Goal: Information Seeking & Learning: Learn about a topic

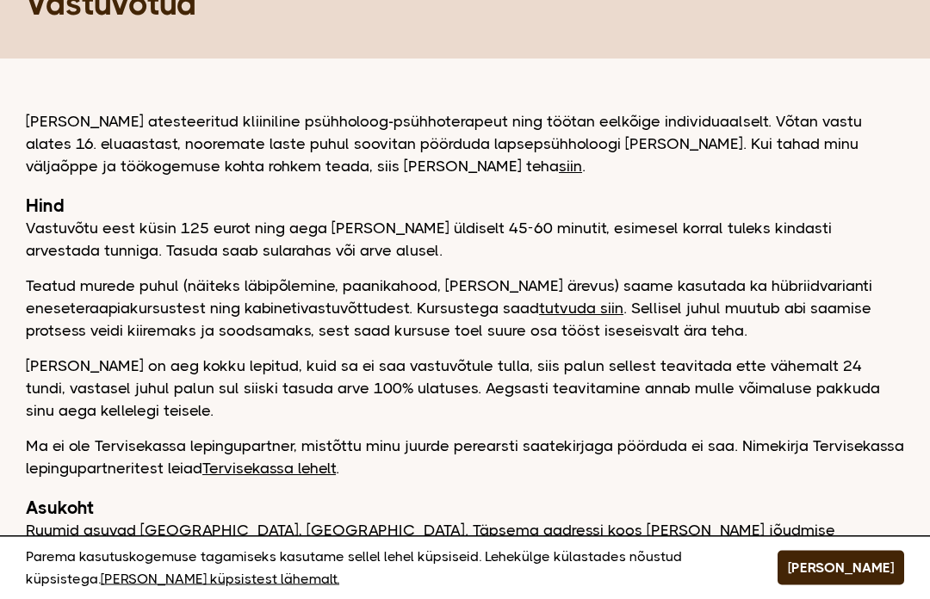
scroll to position [124, 0]
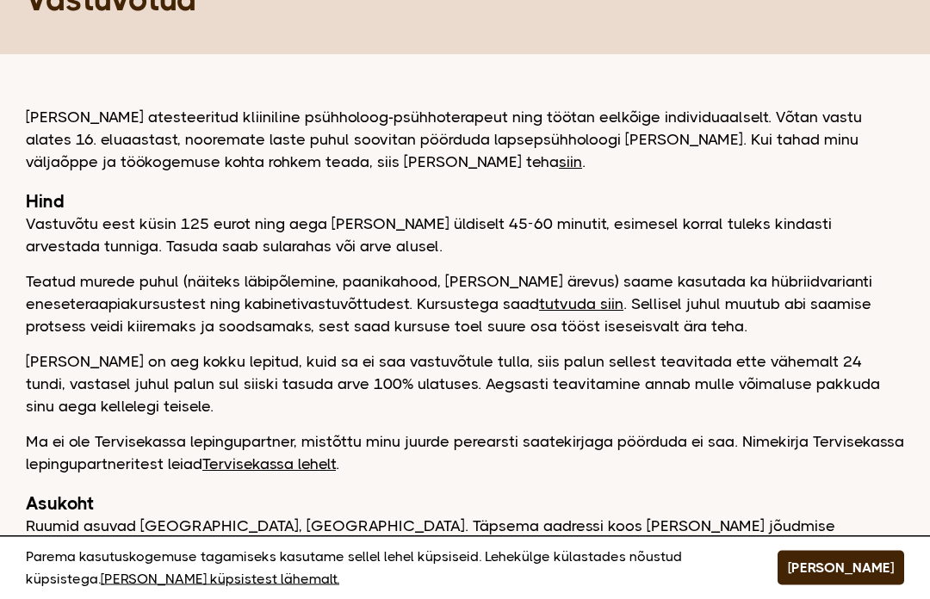
click at [559, 168] on link "siin" at bounding box center [570, 162] width 23 height 17
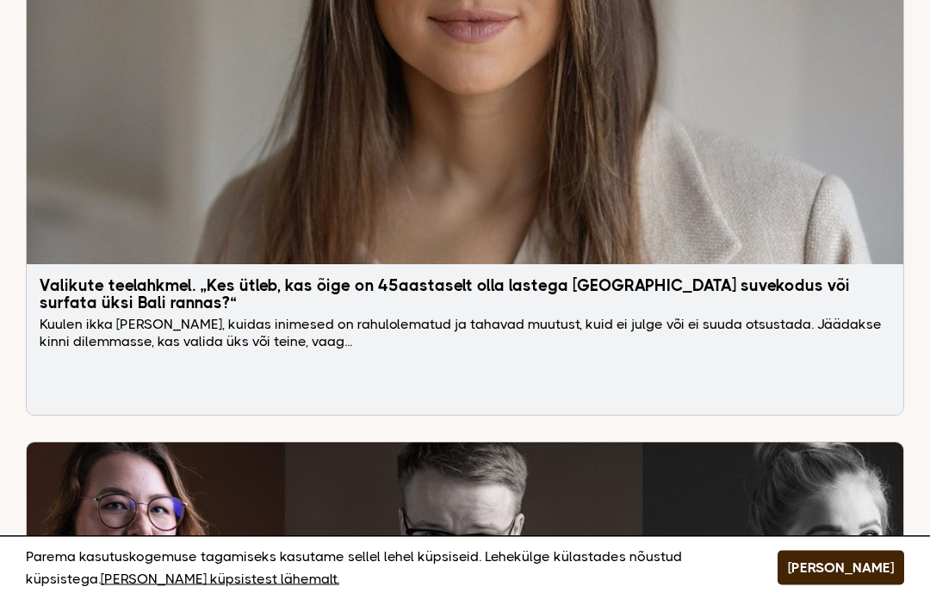
scroll to position [5059, 0]
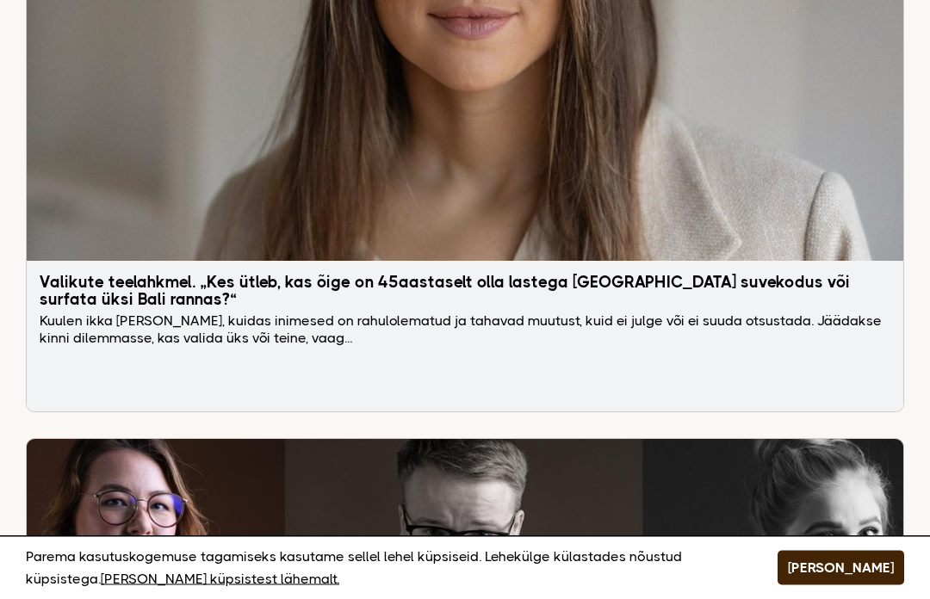
click at [872, 586] on button "[PERSON_NAME]" at bounding box center [841, 568] width 127 height 34
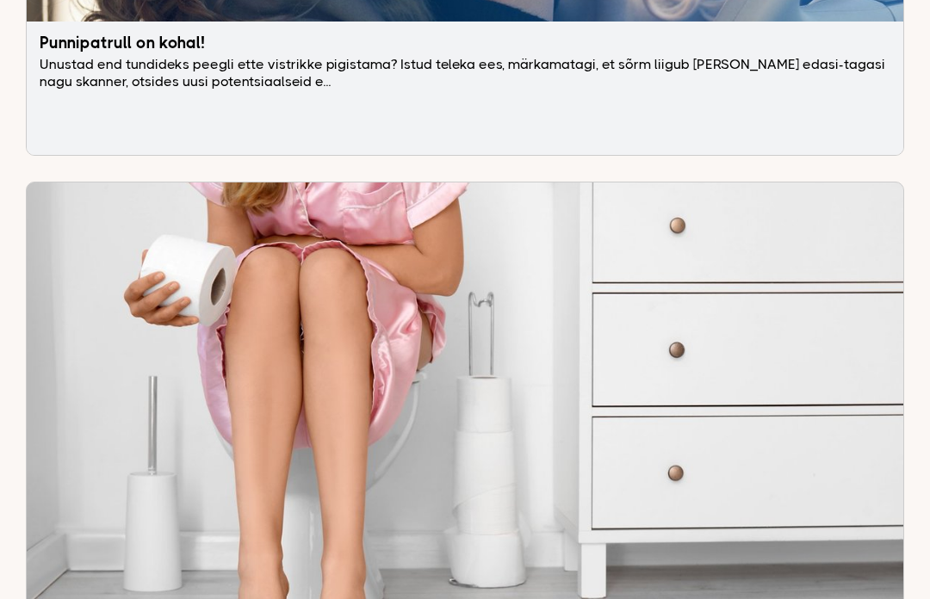
scroll to position [11603, 0]
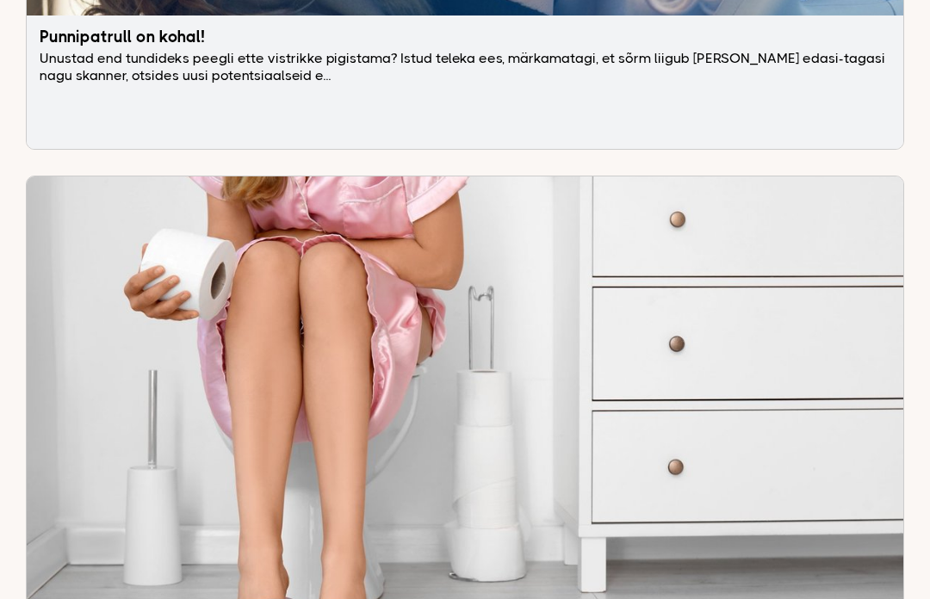
click at [519, 568] on img at bounding box center [465, 407] width 877 height 460
click at [520, 559] on img at bounding box center [465, 407] width 877 height 460
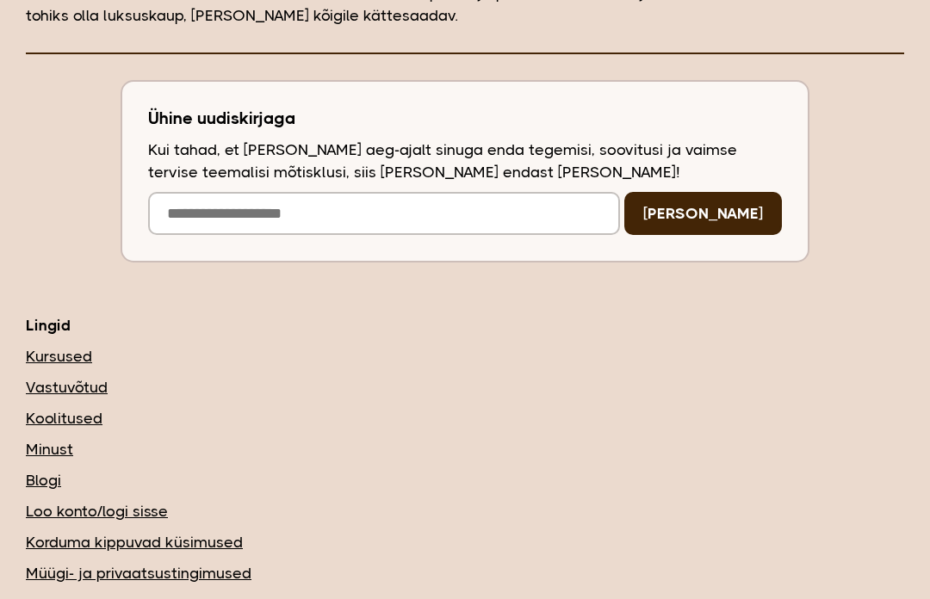
scroll to position [18191, 0]
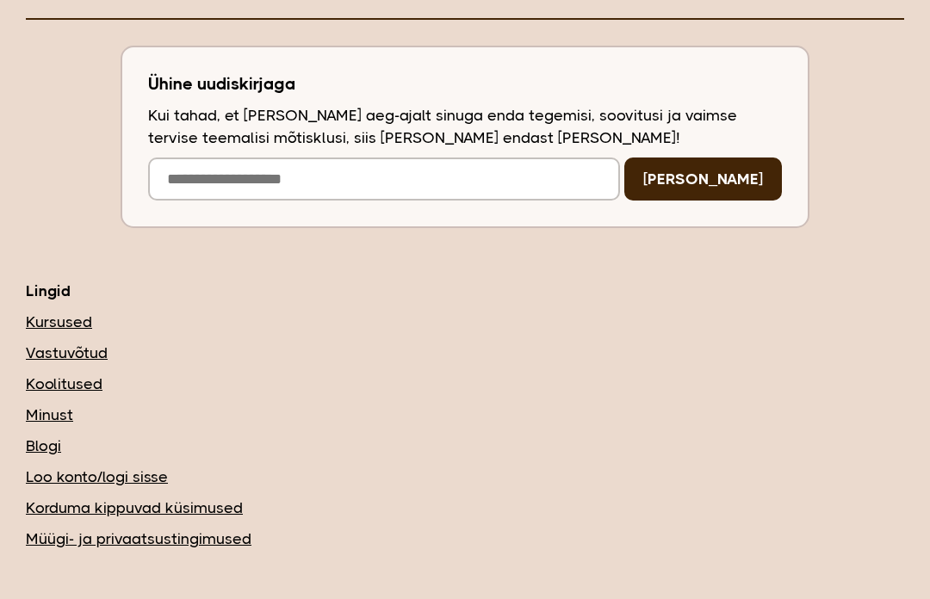
click at [85, 342] on link "Vastuvõtud" at bounding box center [465, 353] width 878 height 22
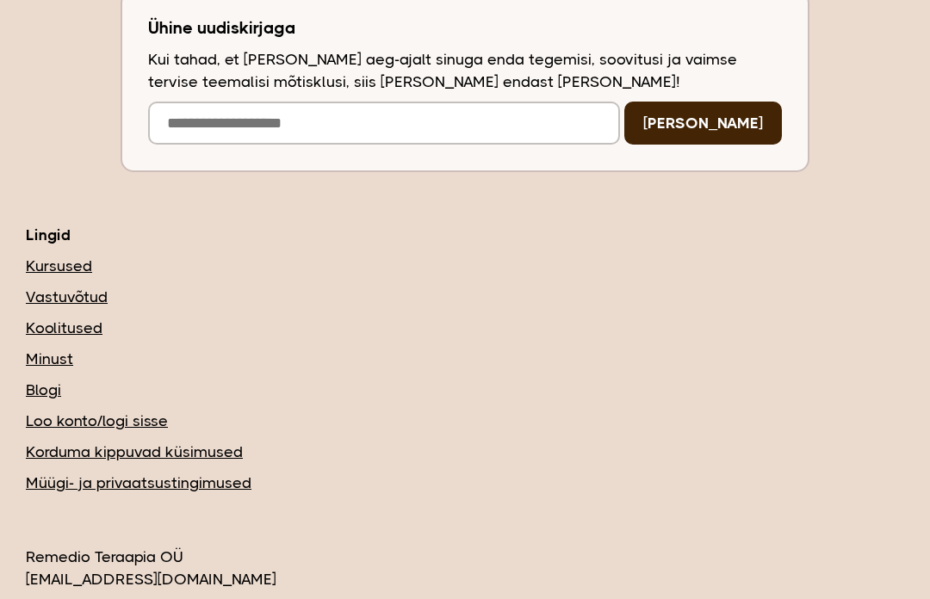
scroll to position [1990, 0]
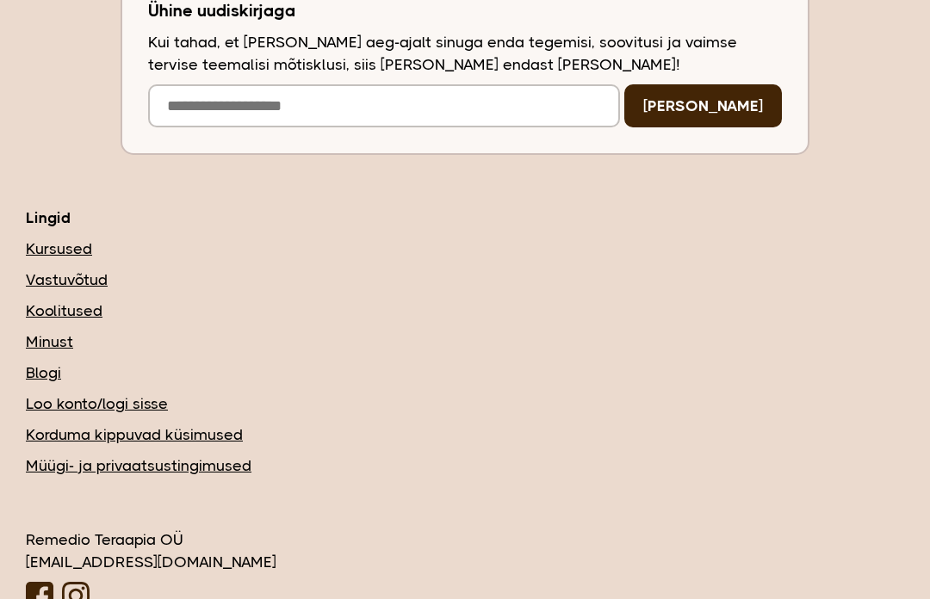
click at [214, 444] on link "Korduma kippuvad küsimused" at bounding box center [465, 435] width 878 height 22
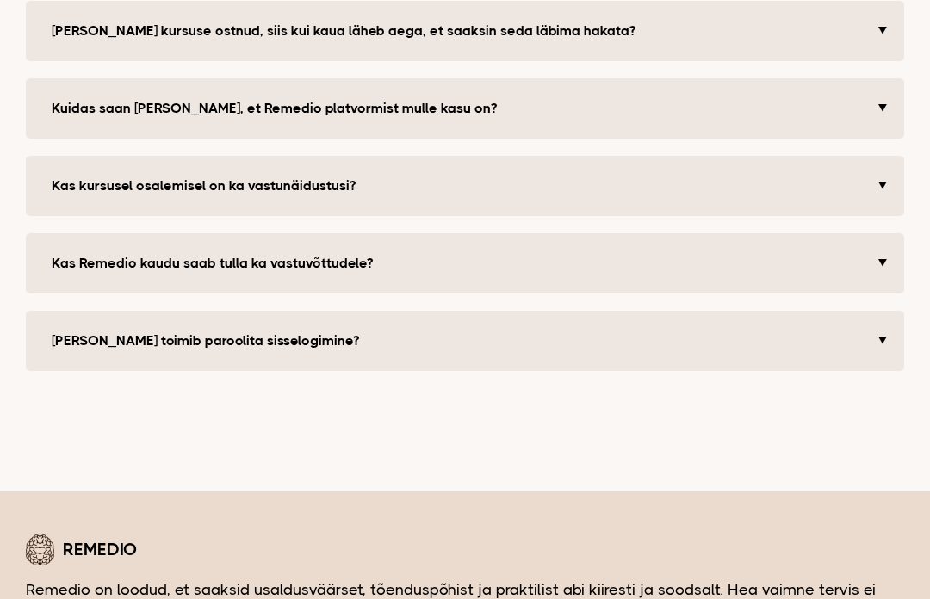
scroll to position [545, 0]
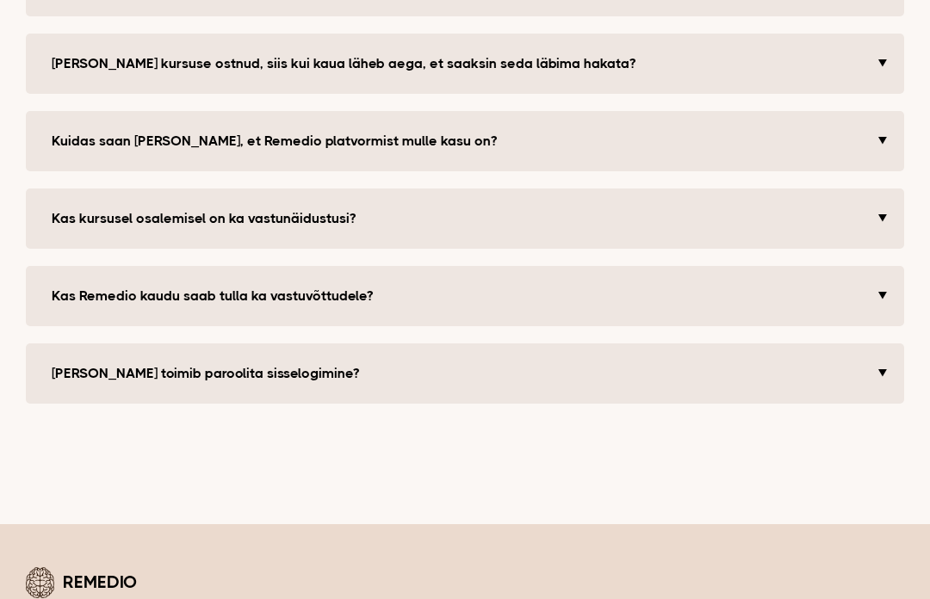
click at [501, 299] on button "Kas Remedio kaudu saab tulla ka vastuvõttudele?" at bounding box center [467, 297] width 848 height 34
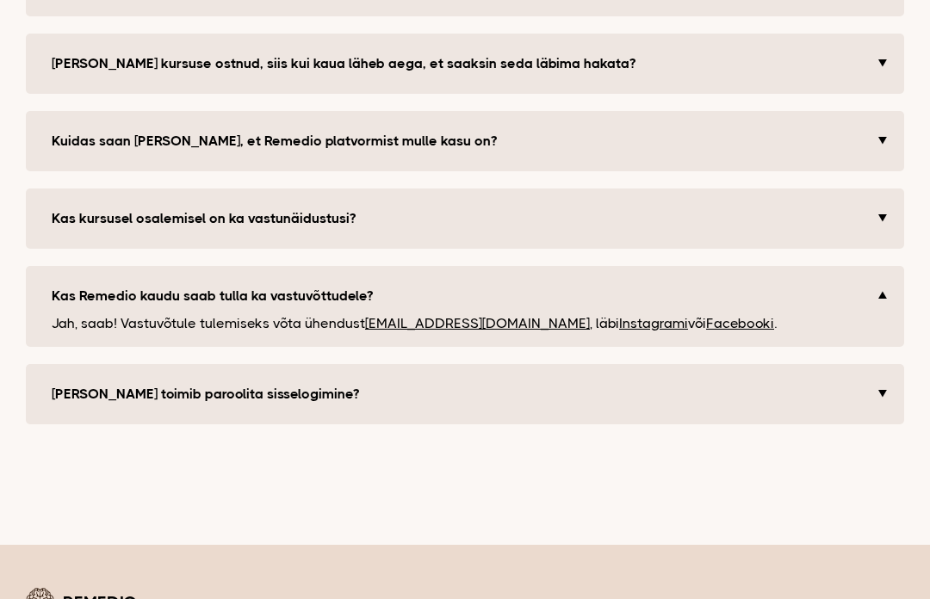
scroll to position [464, 0]
click at [619, 330] on link "Instagrami" at bounding box center [653, 323] width 69 height 16
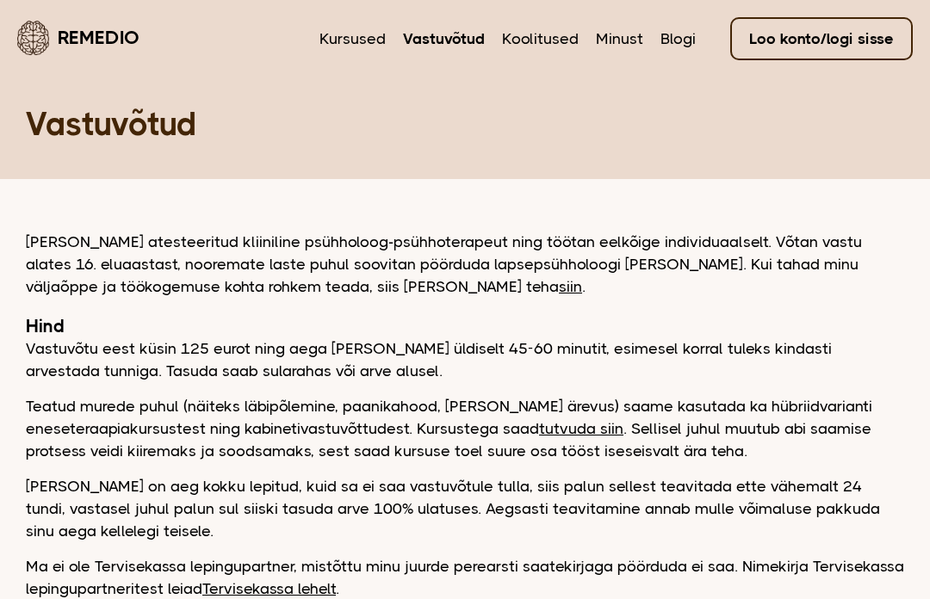
scroll to position [184, 0]
